Goal: Task Accomplishment & Management: Use online tool/utility

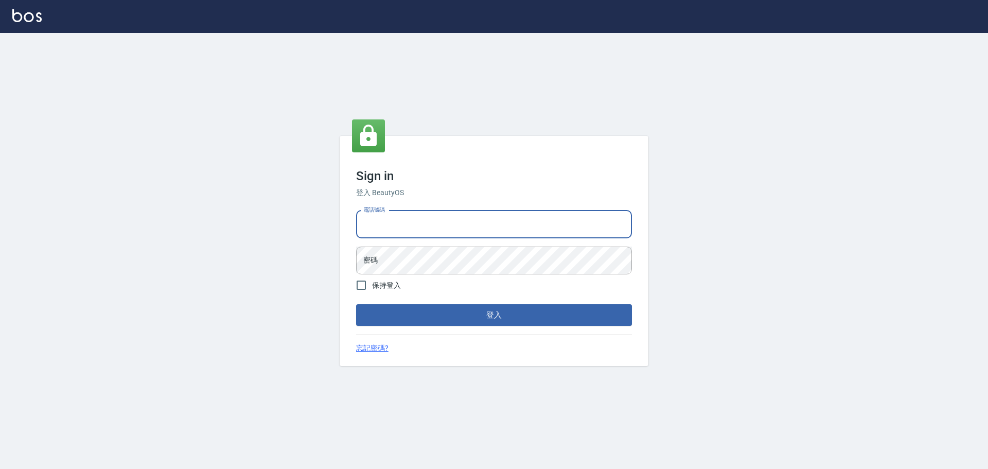
click at [398, 217] on input "電話號碼" at bounding box center [494, 225] width 276 height 28
type input "0922982220"
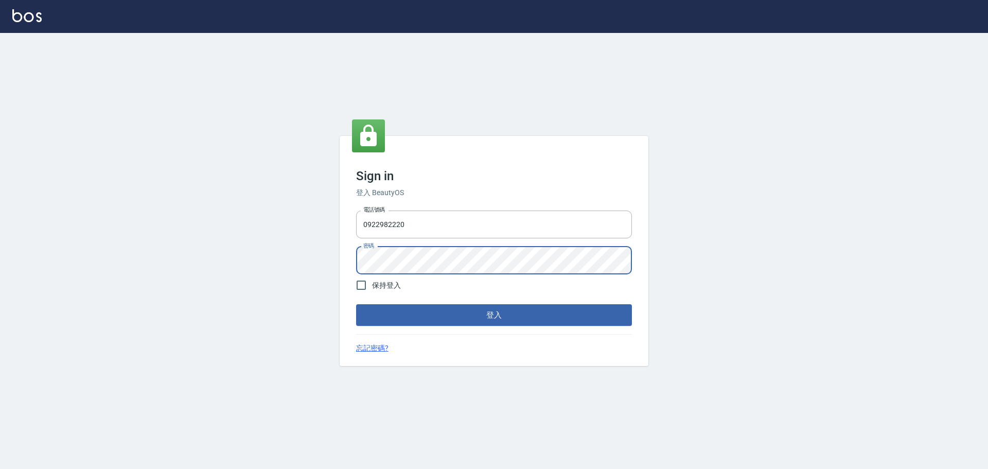
click at [356, 304] on button "登入" at bounding box center [494, 315] width 276 height 22
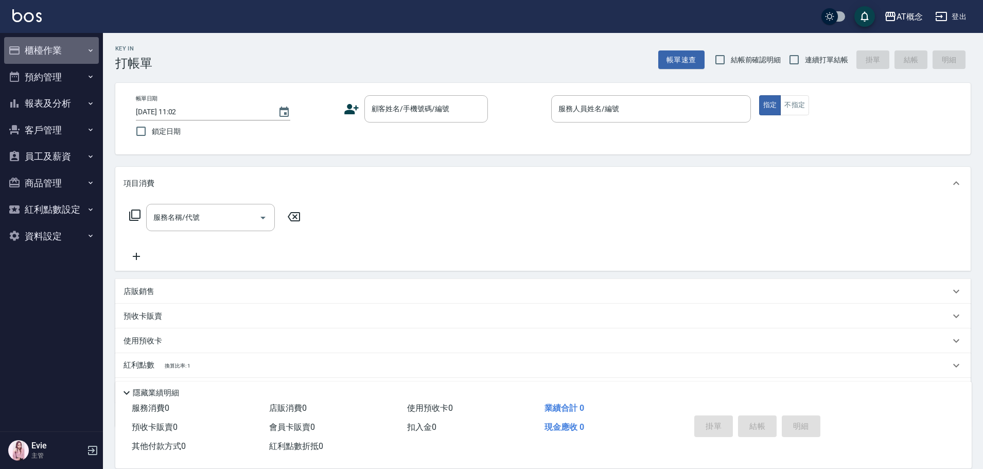
click at [49, 53] on button "櫃檯作業" at bounding box center [51, 50] width 95 height 27
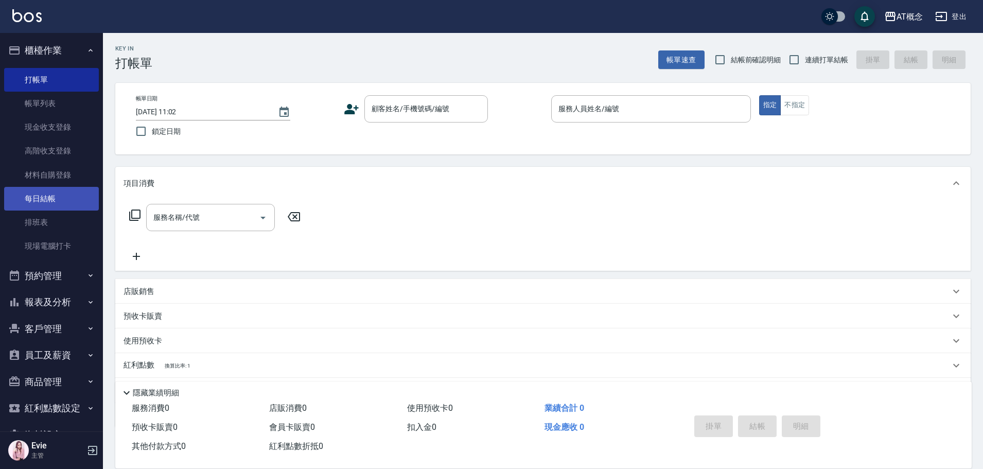
click at [51, 205] on link "每日結帳" at bounding box center [51, 199] width 95 height 24
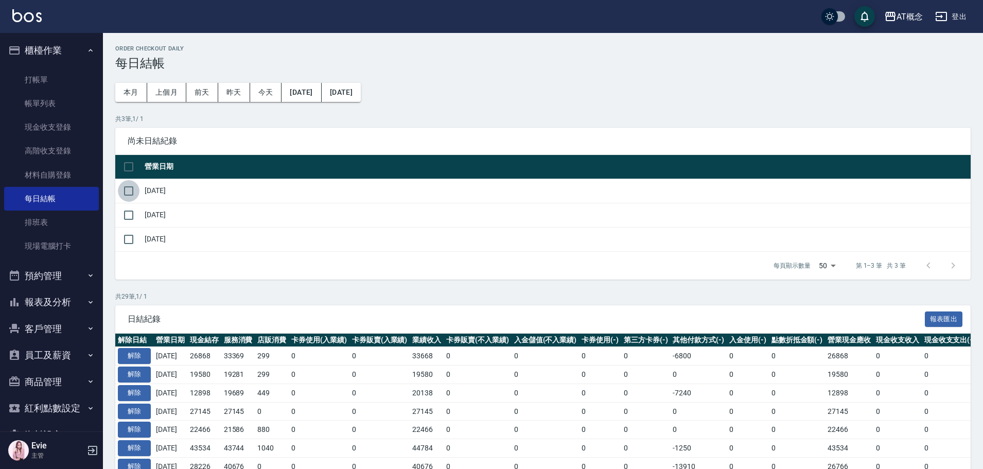
click at [130, 192] on input "checkbox" at bounding box center [129, 191] width 22 height 22
checkbox input "true"
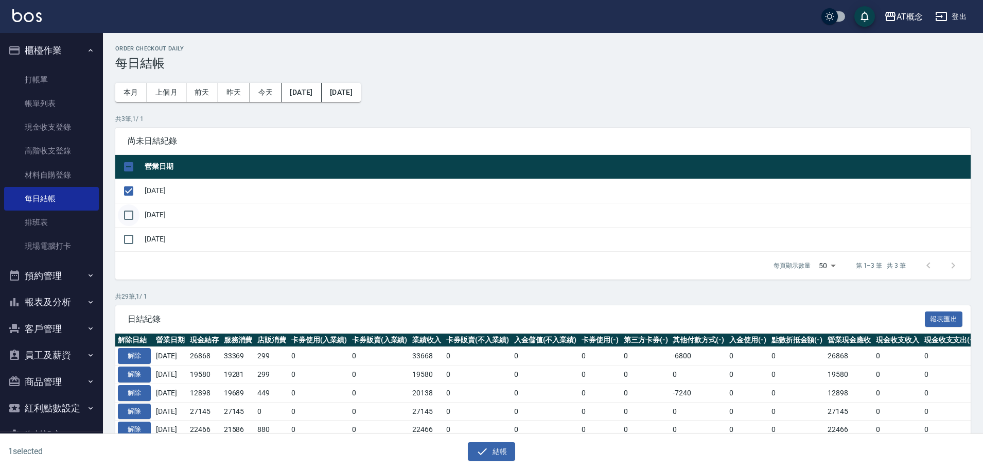
click at [132, 213] on input "checkbox" at bounding box center [129, 215] width 22 height 22
checkbox input "true"
click at [501, 449] on button "結帳" at bounding box center [492, 451] width 48 height 19
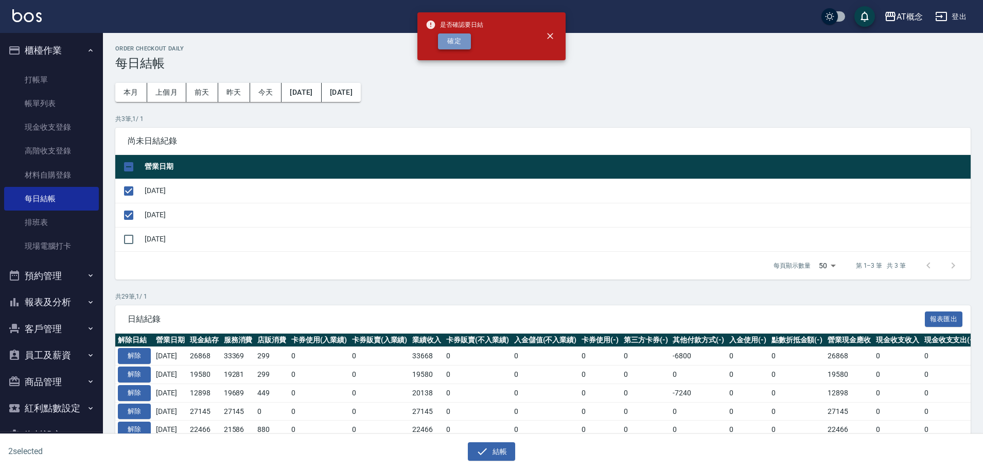
click at [447, 42] on button "確定" at bounding box center [454, 41] width 33 height 16
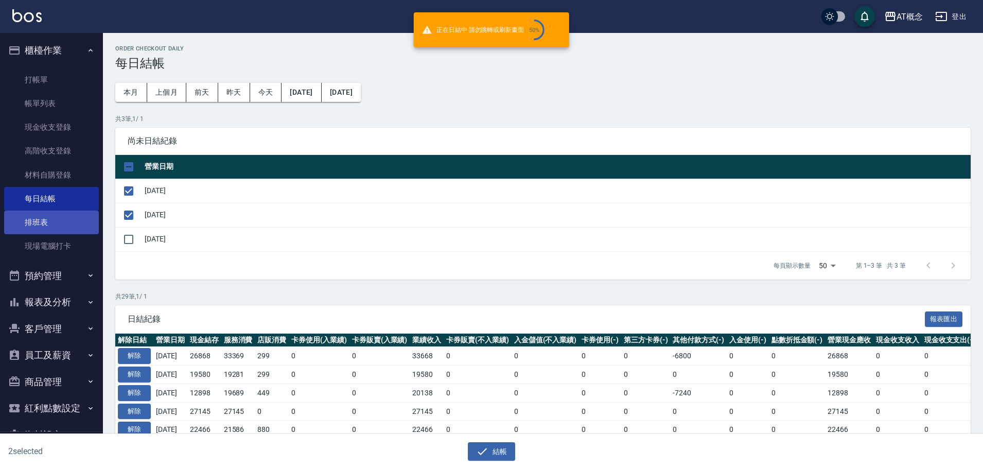
checkbox input "false"
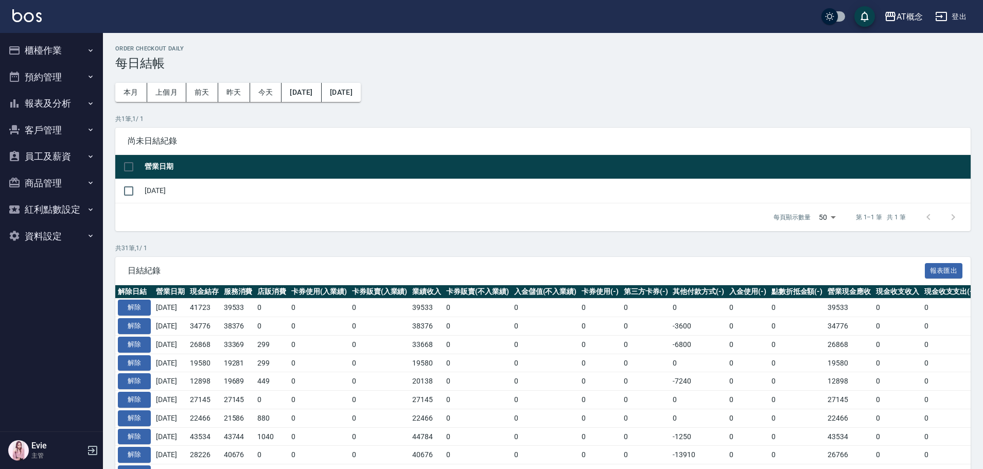
click at [41, 53] on button "櫃檯作業" at bounding box center [51, 50] width 95 height 27
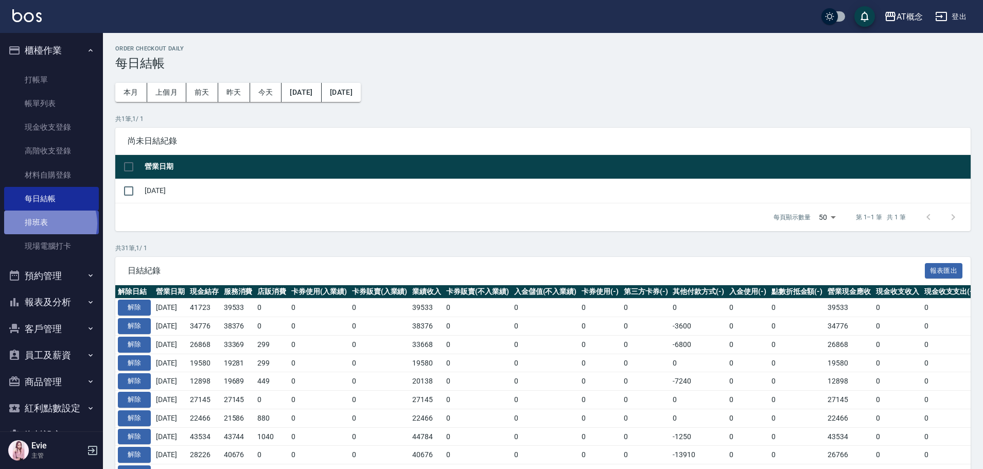
click at [49, 223] on link "排班表" at bounding box center [51, 223] width 95 height 24
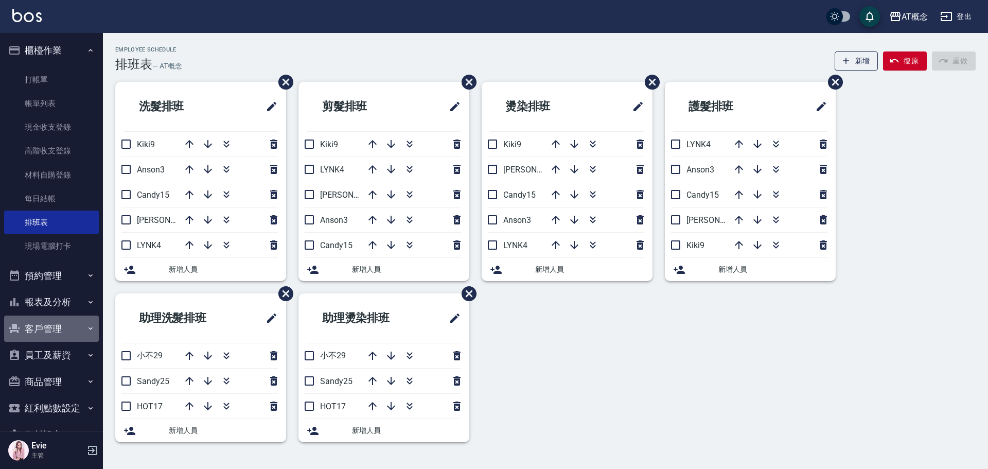
click at [68, 324] on button "客戶管理" at bounding box center [51, 329] width 95 height 27
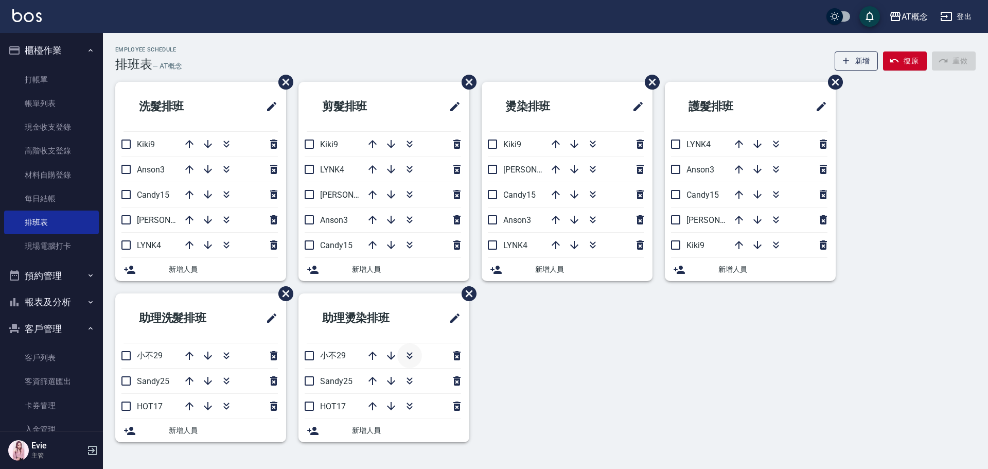
click at [408, 355] on icon "button" at bounding box center [410, 355] width 12 height 12
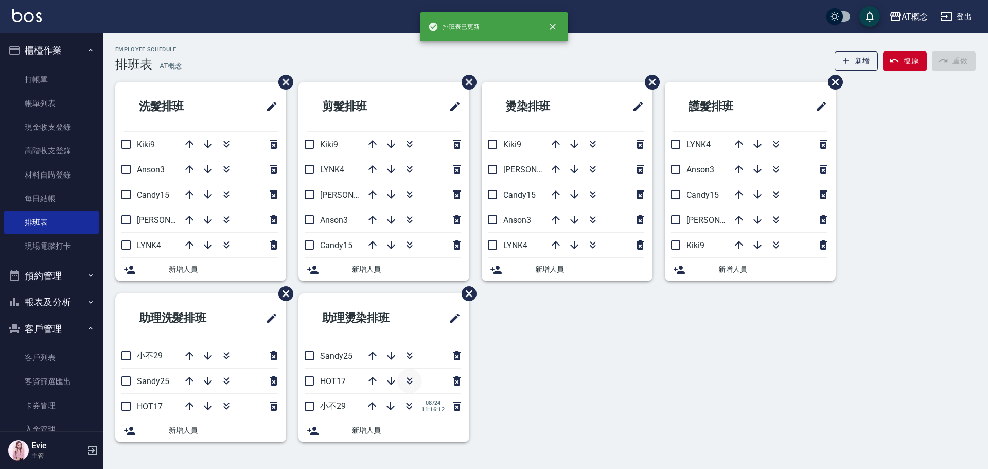
click at [408, 380] on icon "button" at bounding box center [410, 381] width 12 height 12
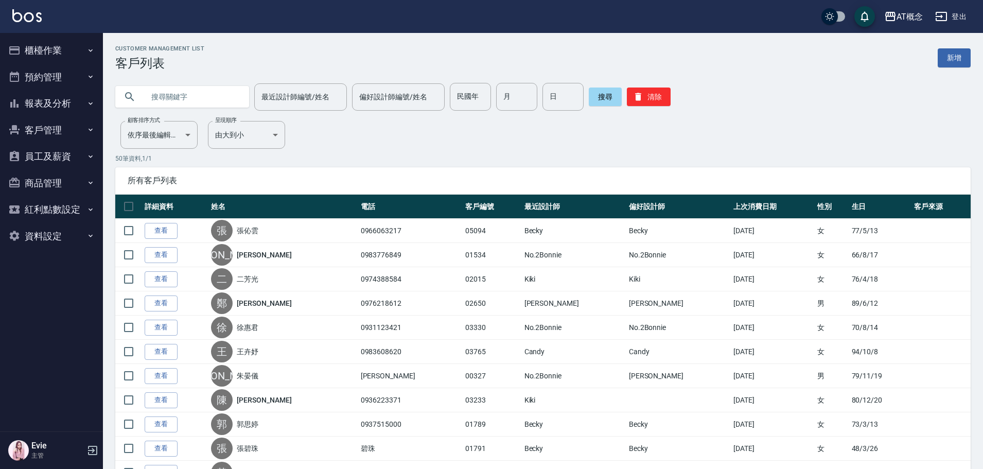
click at [169, 104] on input "text" at bounding box center [192, 97] width 97 height 28
type input "k"
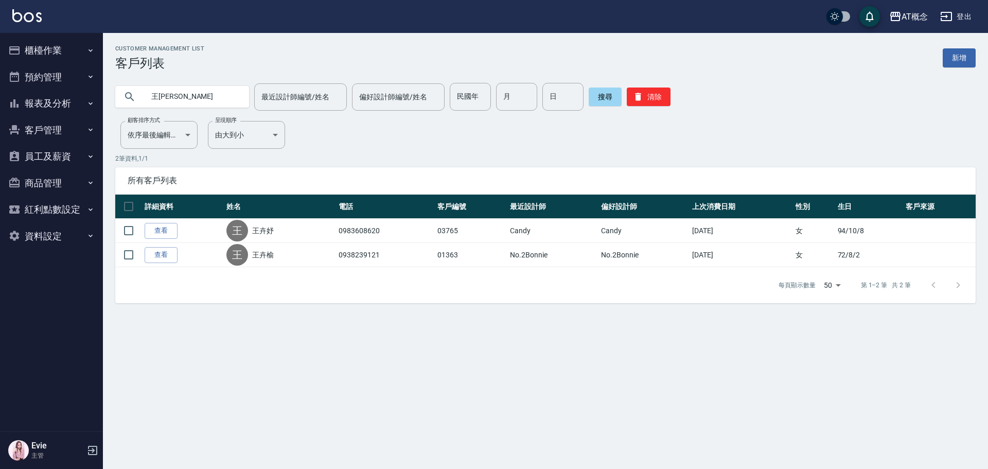
drag, startPoint x: 184, startPoint y: 94, endPoint x: 26, endPoint y: 106, distance: 158.5
click at [25, 103] on div "AT概念 登出 櫃檯作業 打帳單 帳單列表 現金收支登錄 高階收支登錄 材料自購登錄 每日結帳 排班表 現場電腦打卡 預約管理 預約管理 單日預約紀錄 單週預…" at bounding box center [494, 234] width 988 height 469
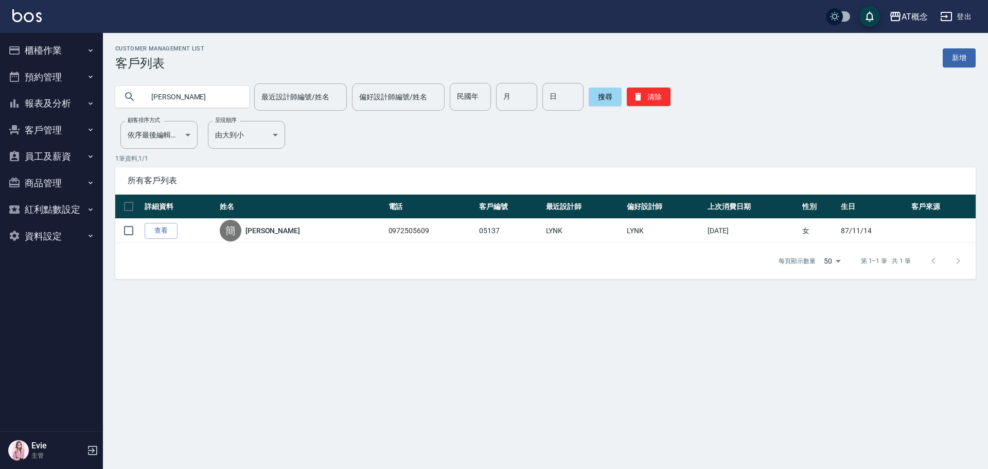
type input "簡"
type input "林冠"
